Goal: Information Seeking & Learning: Learn about a topic

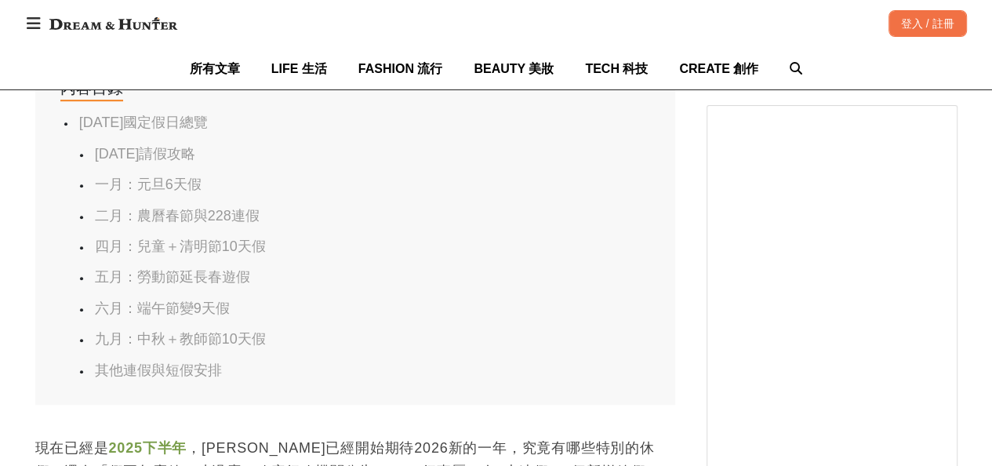
click at [208, 245] on link "四月：兒童＋清明節10天假" at bounding box center [180, 246] width 171 height 16
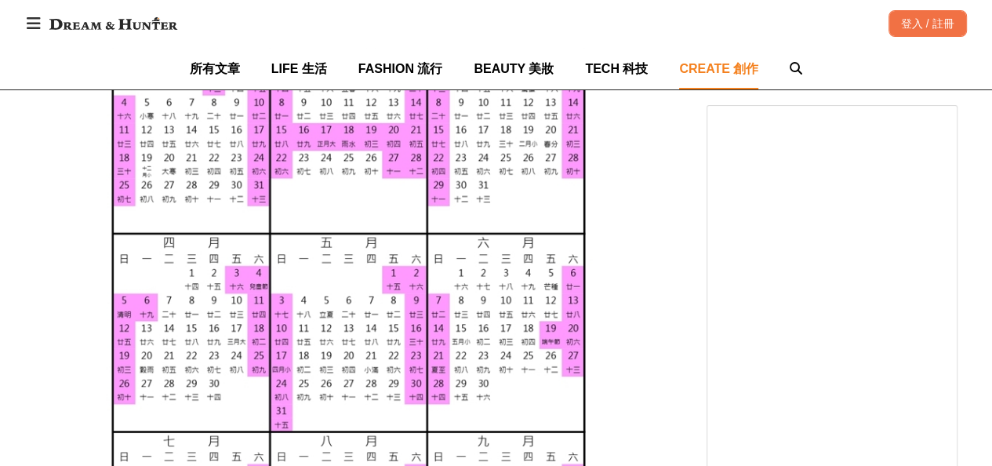
scroll to position [0, 640]
click at [459, 190] on img at bounding box center [355, 424] width 640 height 905
click at [484, 191] on img at bounding box center [355, 424] width 640 height 905
click at [193, 283] on img at bounding box center [355, 424] width 640 height 905
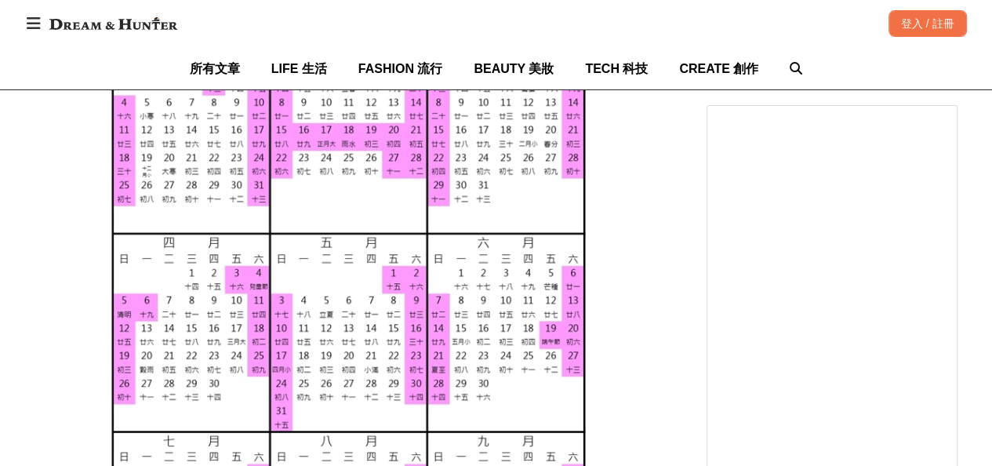
click at [212, 284] on img at bounding box center [355, 424] width 640 height 905
click at [225, 286] on img at bounding box center [355, 424] width 640 height 905
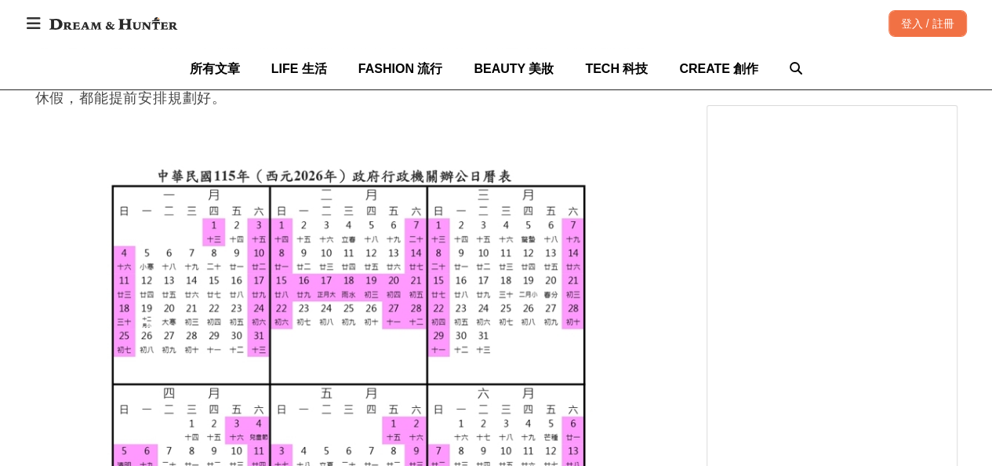
scroll to position [0, 640]
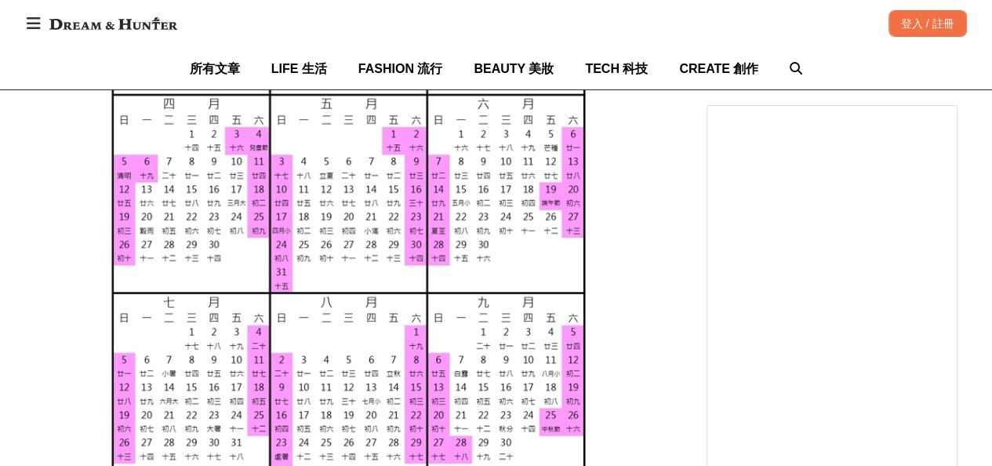
click at [654, 390] on img at bounding box center [355, 285] width 640 height 905
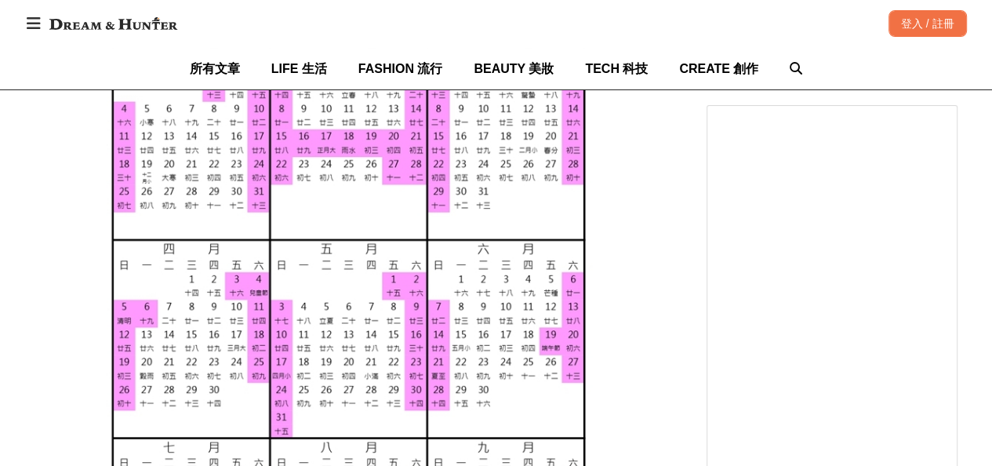
scroll to position [1504, 0]
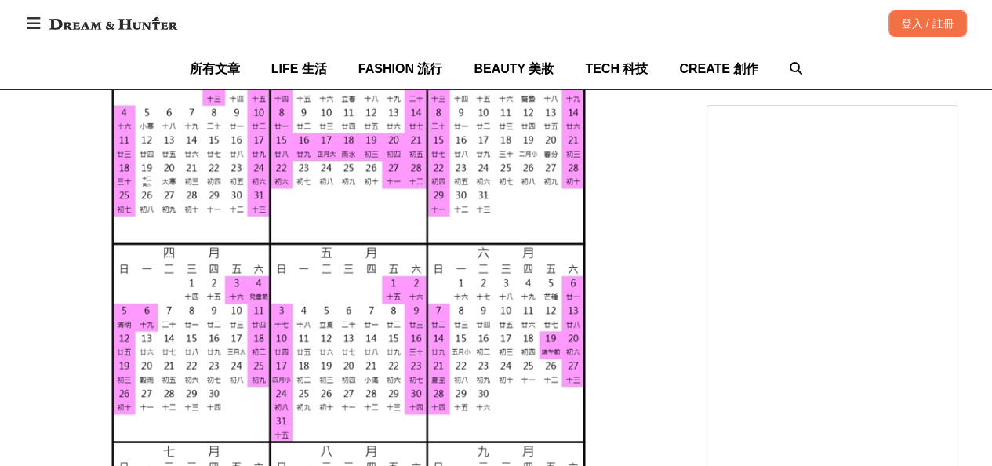
click at [624, 274] on img at bounding box center [355, 434] width 640 height 905
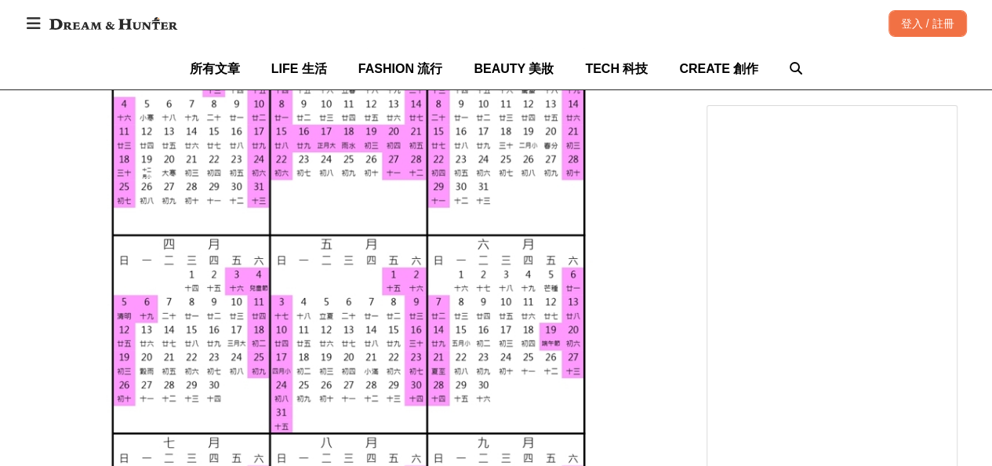
scroll to position [0, 640]
